Goal: Task Accomplishment & Management: Manage account settings

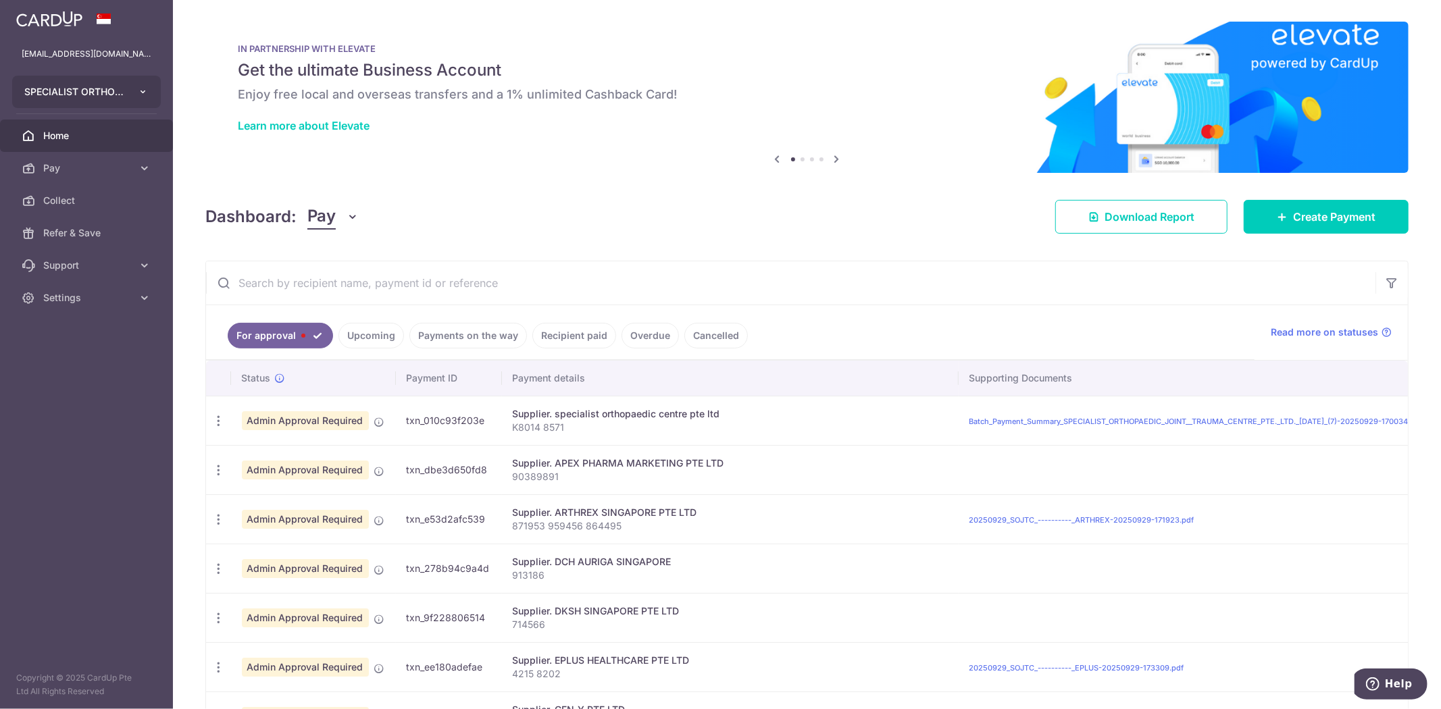
click at [130, 85] on button "SPECIALIST ORTHOPAEDIC JOINT TRAUMA CENTRE PTE. LTD." at bounding box center [86, 92] width 149 height 32
click at [565, 219] on div "Dashboard: Pay Pay Collect Download Report Create Payment" at bounding box center [806, 214] width 1203 height 39
click at [577, 220] on div "Dashboard: Pay Pay Collect Download Report Create Payment" at bounding box center [806, 214] width 1203 height 39
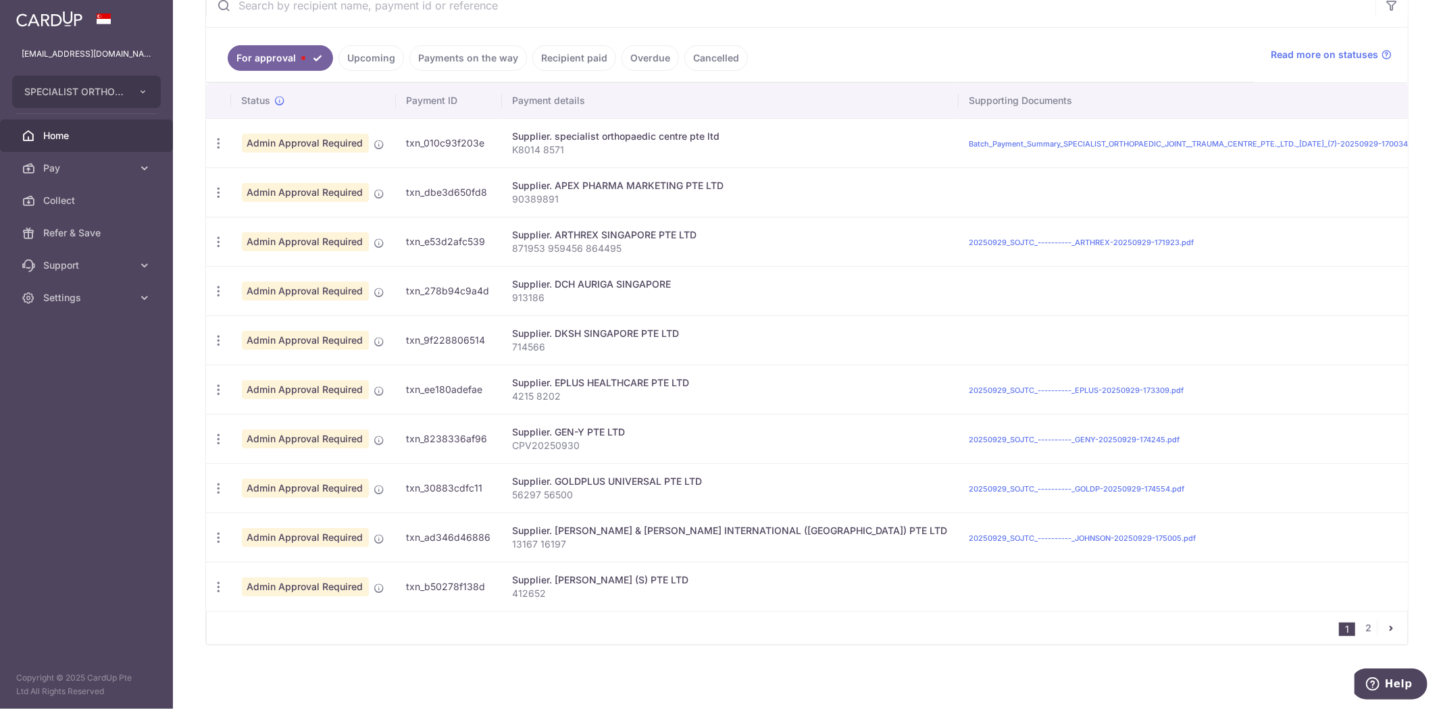
scroll to position [136, 0]
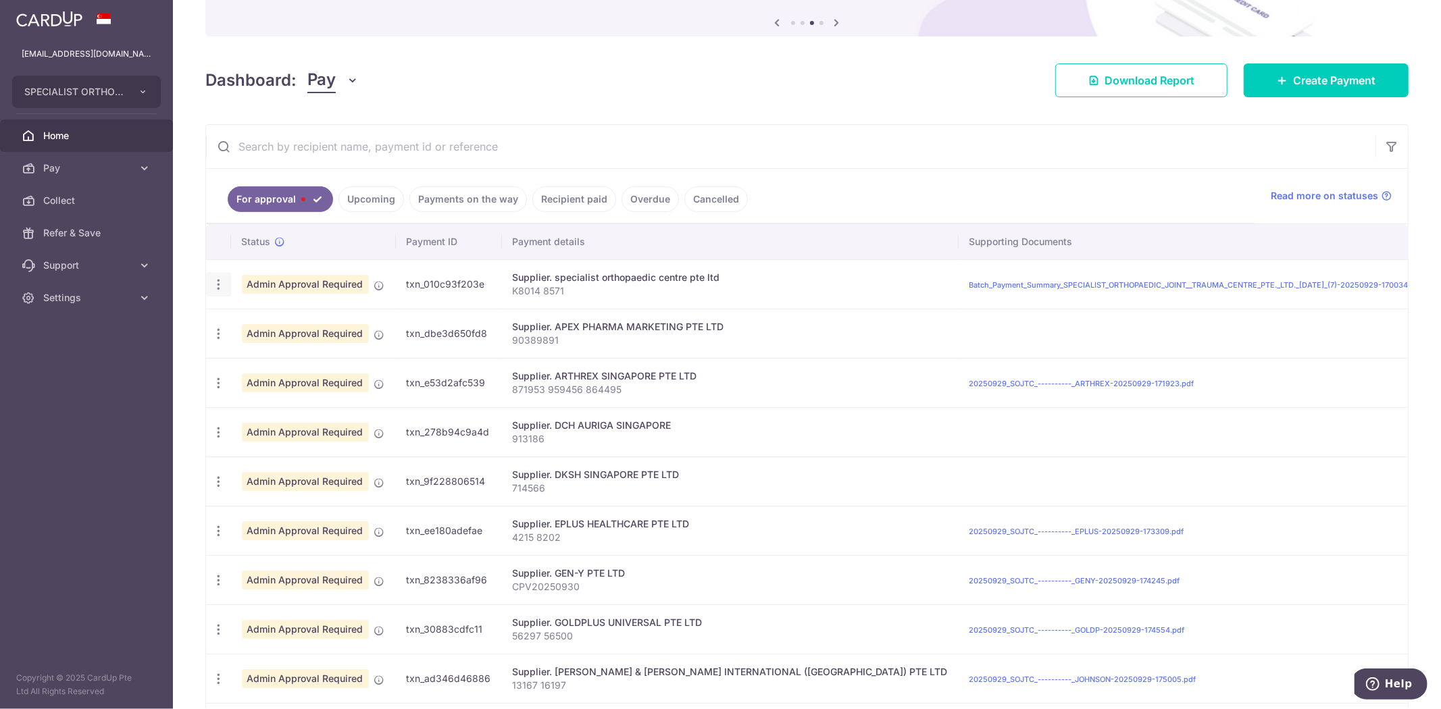
click at [220, 295] on div "Update payment Cancel payment" at bounding box center [218, 284] width 25 height 25
click at [220, 286] on icon "button" at bounding box center [218, 285] width 14 height 14
click at [266, 357] on div "Cancel payment" at bounding box center [277, 355] width 140 height 34
click at [129, 88] on button "SPECIALIST ORTHOPAEDIC JOINT TRAUMA CENTRE PTE. LTD." at bounding box center [86, 92] width 149 height 32
click at [151, 297] on icon at bounding box center [145, 298] width 14 height 14
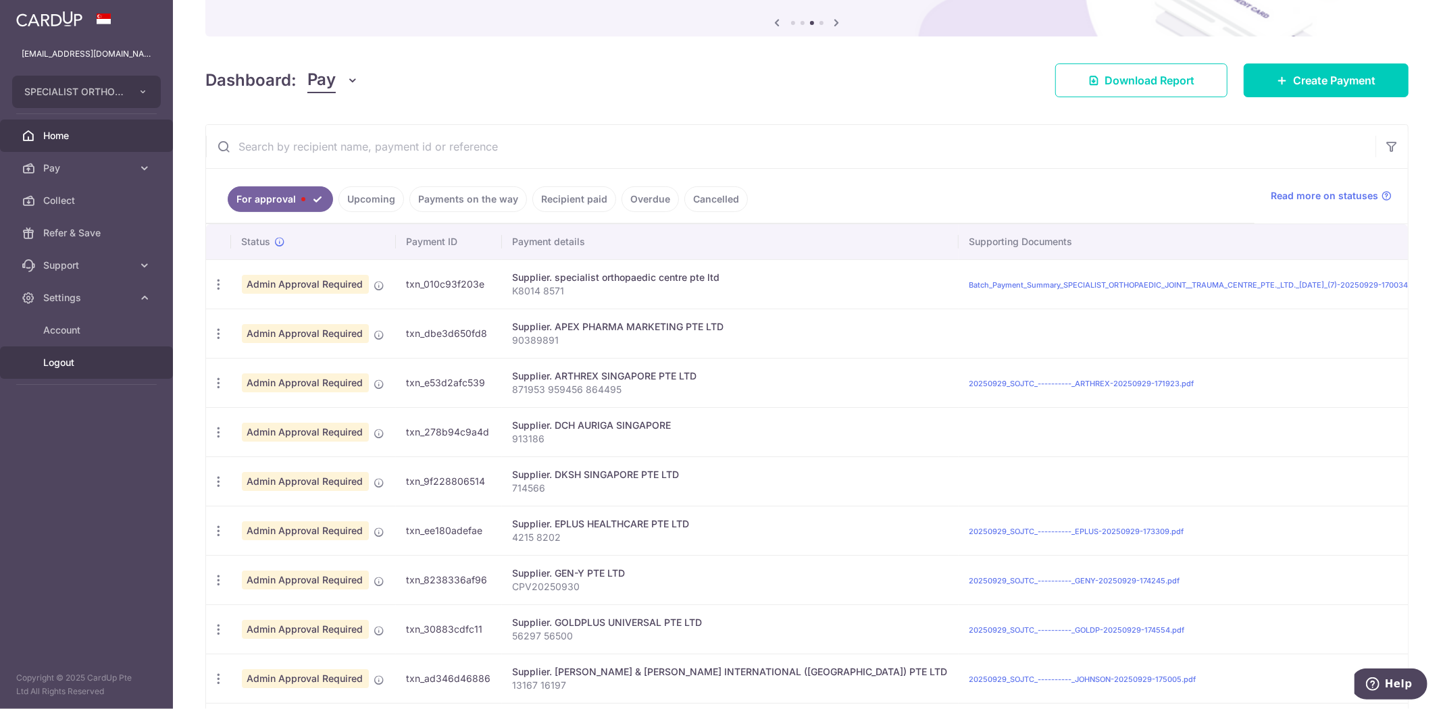
click at [59, 362] on span "Logout" at bounding box center [87, 363] width 89 height 14
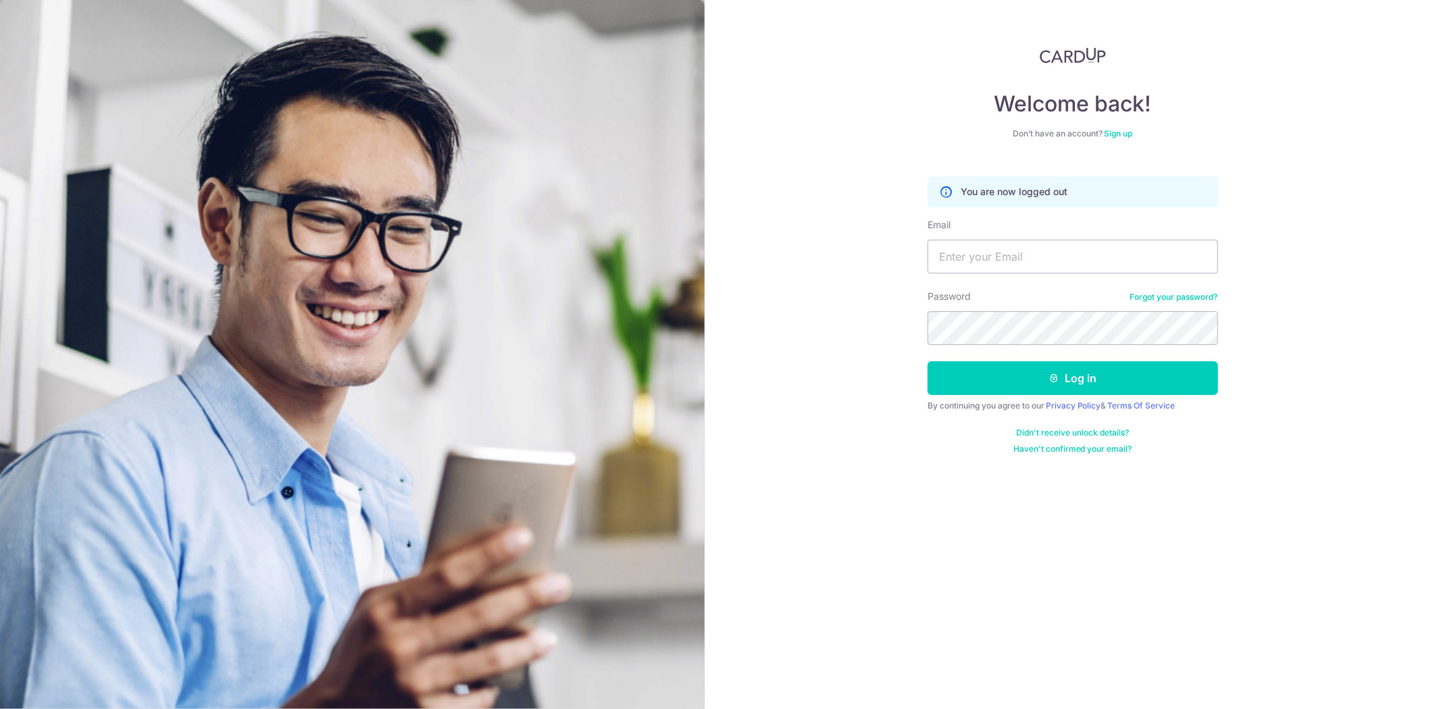
drag, startPoint x: 1002, startPoint y: 279, endPoint x: 1015, endPoint y: 272, distance: 14.8
click at [1003, 279] on form "You are now logged out Email Password Forgot your password? Log in By continuin…" at bounding box center [1072, 310] width 290 height 288
click at [1015, 272] on input "Email" at bounding box center [1072, 257] width 290 height 34
type input "[EMAIL_ADDRESS][DOMAIN_NAME]"
click at [927, 361] on button "Log in" at bounding box center [1072, 378] width 290 height 34
